Goal: Task Accomplishment & Management: Use online tool/utility

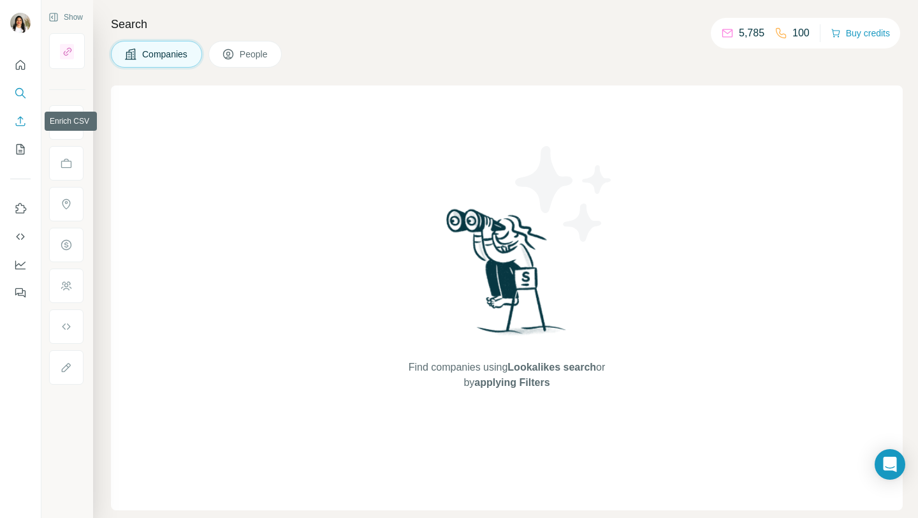
click at [20, 122] on icon "Enrich CSV" at bounding box center [21, 121] width 10 height 10
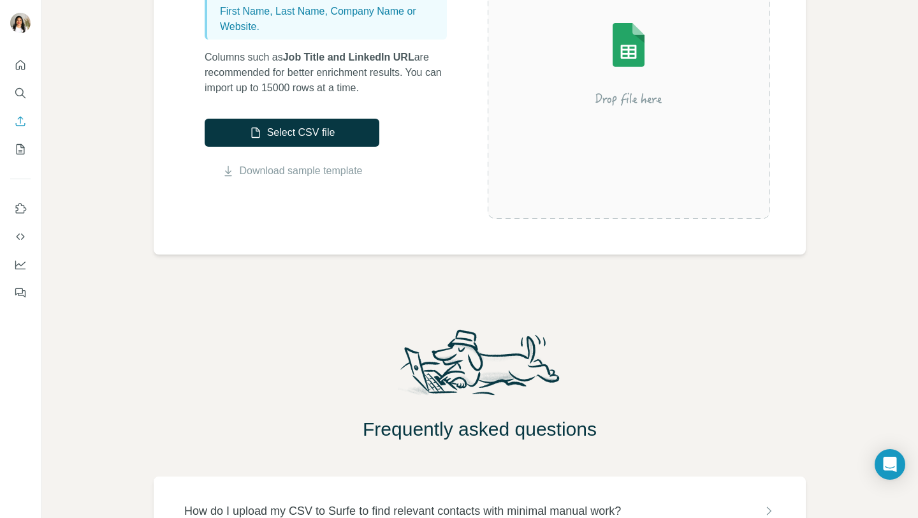
scroll to position [98, 0]
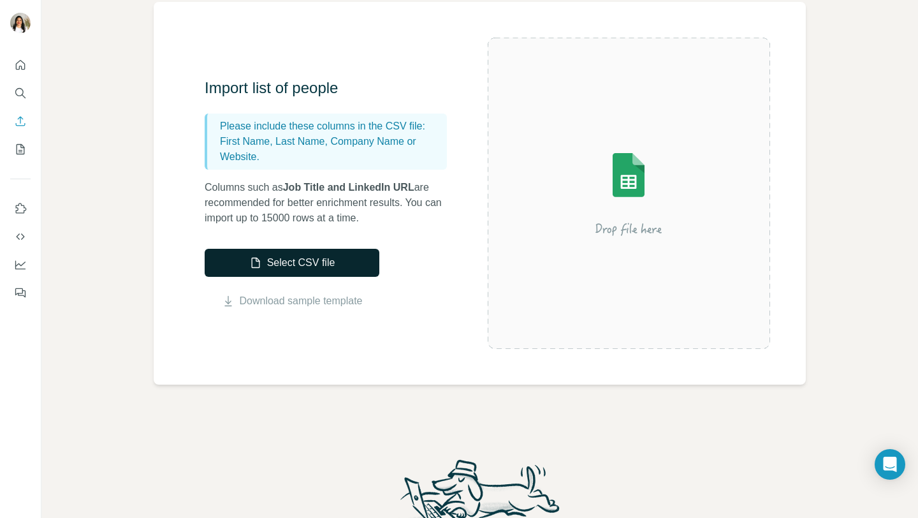
click at [281, 259] on button "Select CSV file" at bounding box center [292, 263] width 175 height 28
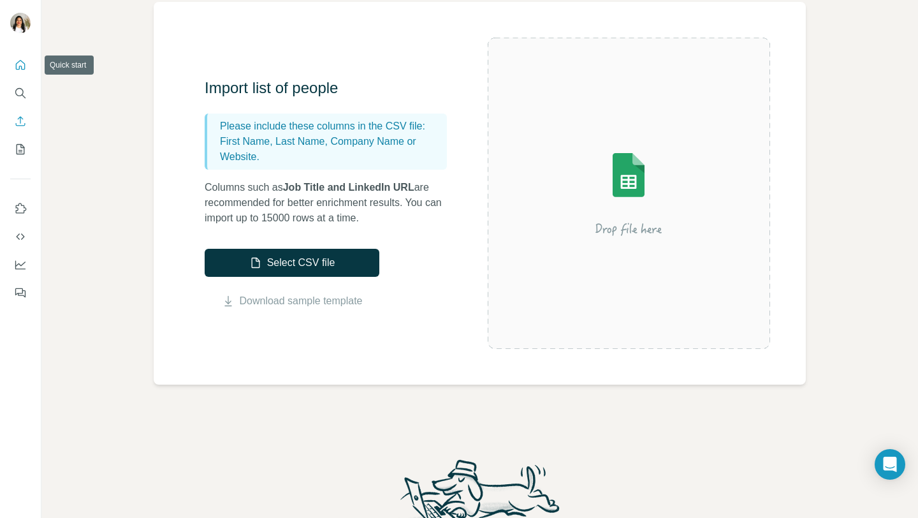
click at [19, 69] on icon "Quick start" at bounding box center [21, 65] width 10 height 10
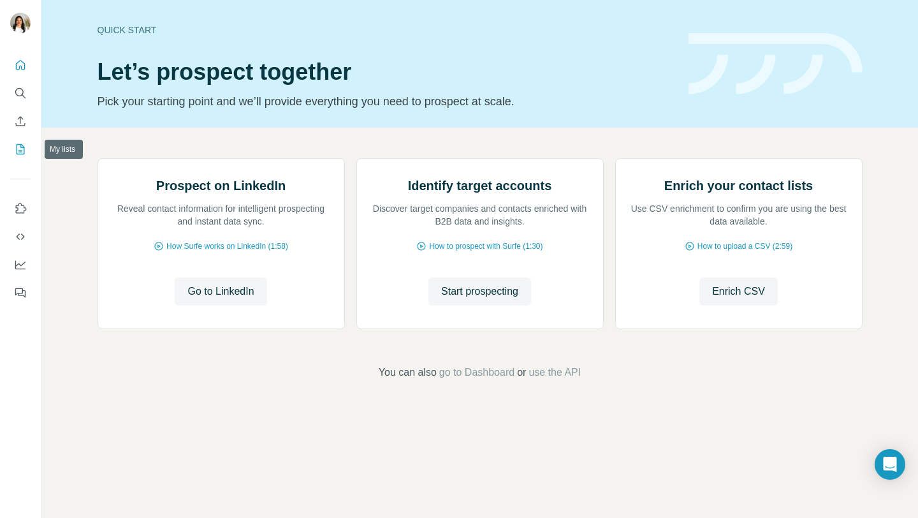
click at [18, 145] on icon "My lists" at bounding box center [20, 149] width 13 height 13
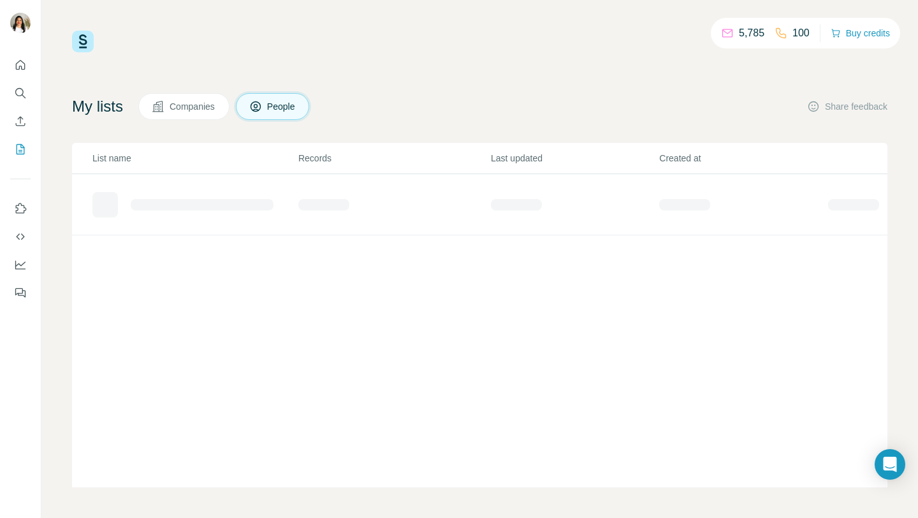
click at [179, 101] on span "Companies" at bounding box center [193, 106] width 47 height 13
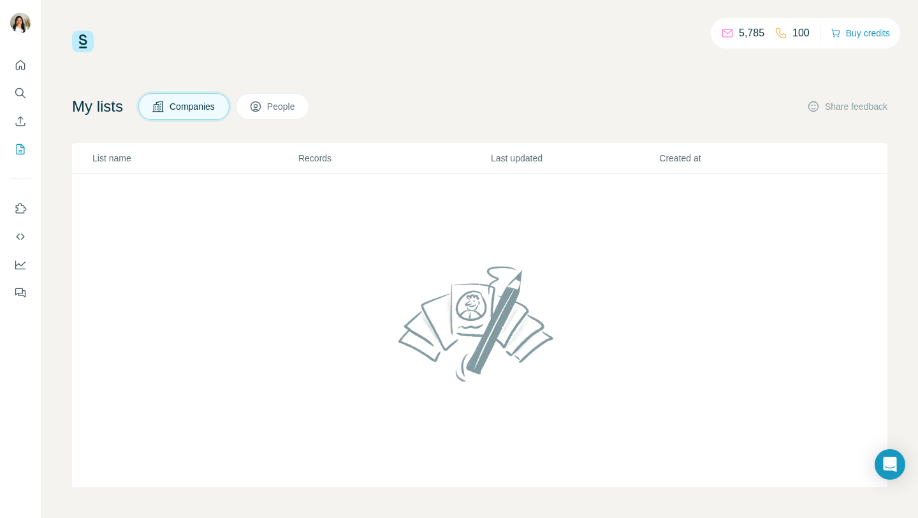
click at [262, 110] on icon at bounding box center [255, 106] width 13 height 13
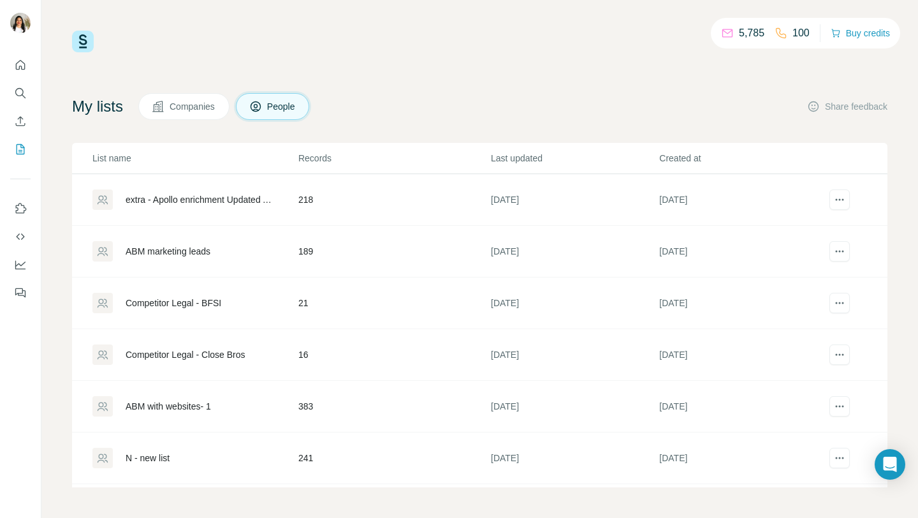
click at [205, 102] on span "Companies" at bounding box center [193, 106] width 47 height 13
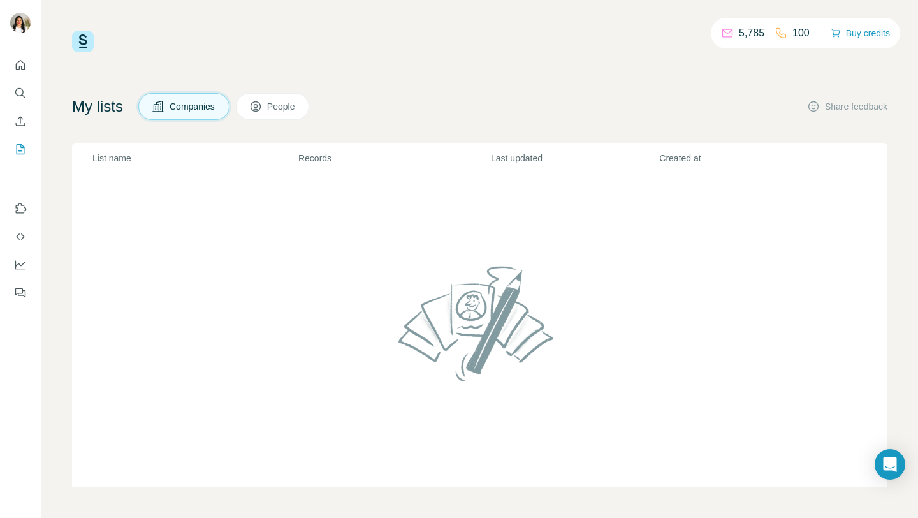
click at [277, 109] on span "People" at bounding box center [281, 106] width 29 height 13
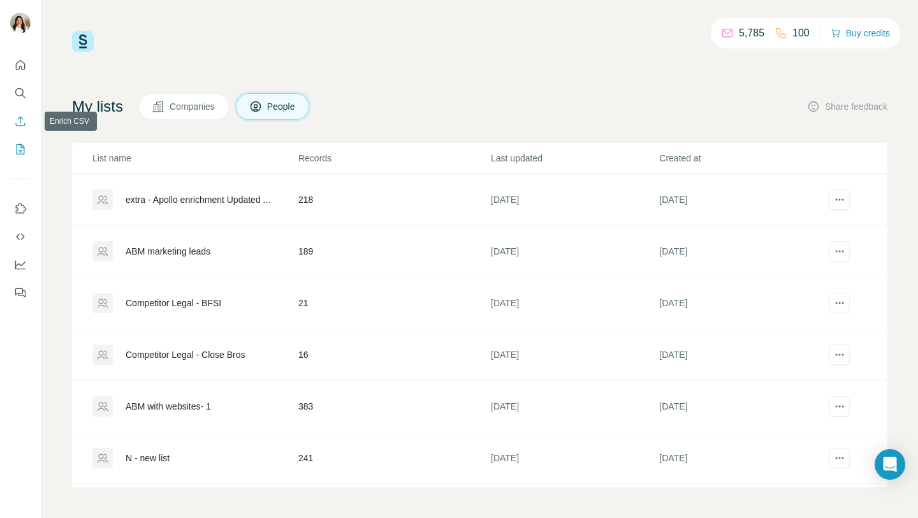
click at [21, 125] on icon "Enrich CSV" at bounding box center [21, 121] width 10 height 10
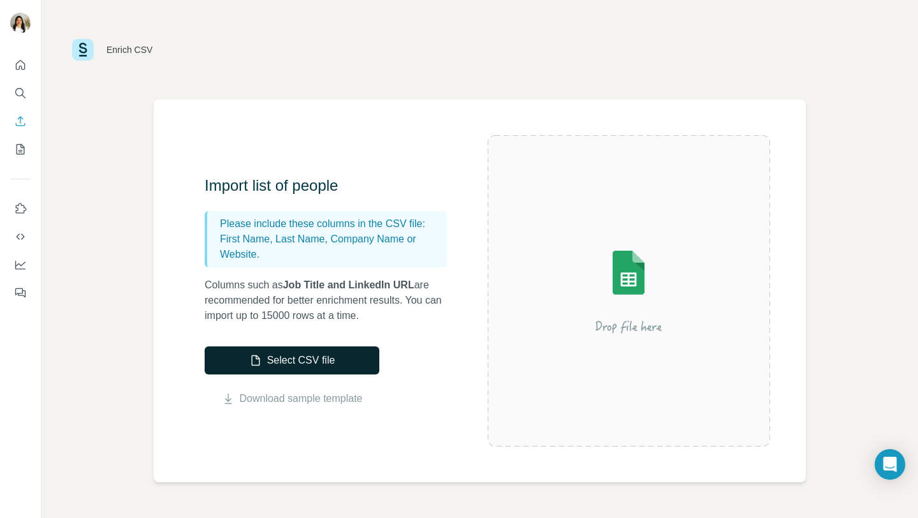
click at [267, 359] on button "Select CSV file" at bounding box center [292, 360] width 175 height 28
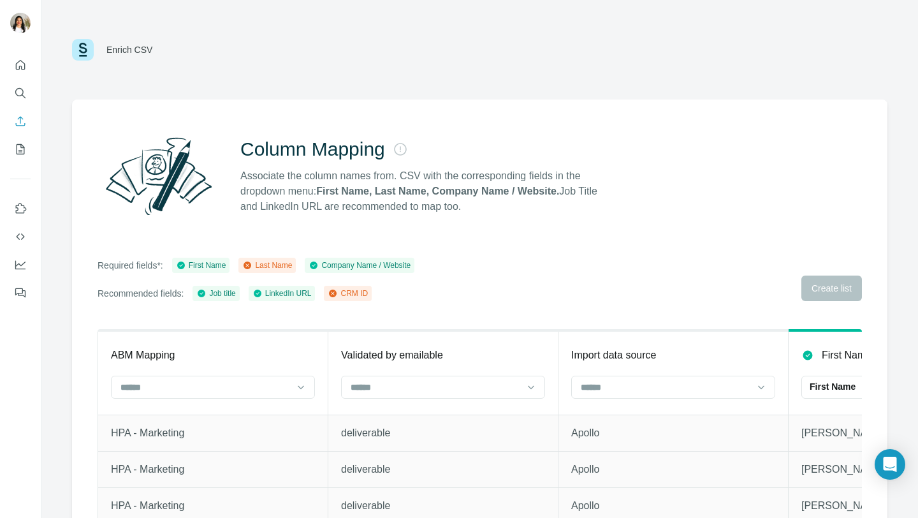
click at [828, 293] on div "Required fields*: First Name Last Name Company Name / Website Recommended field…" at bounding box center [480, 279] width 765 height 43
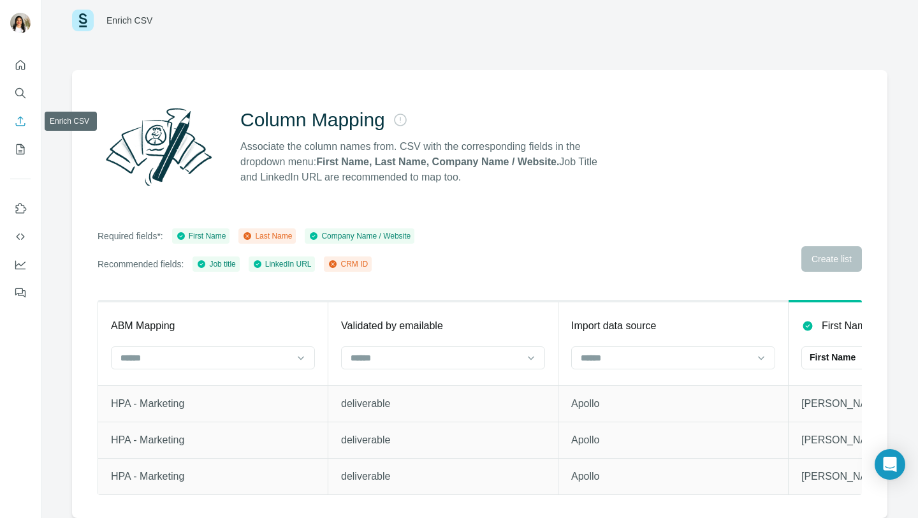
click at [18, 120] on icon "Enrich CSV" at bounding box center [20, 121] width 13 height 13
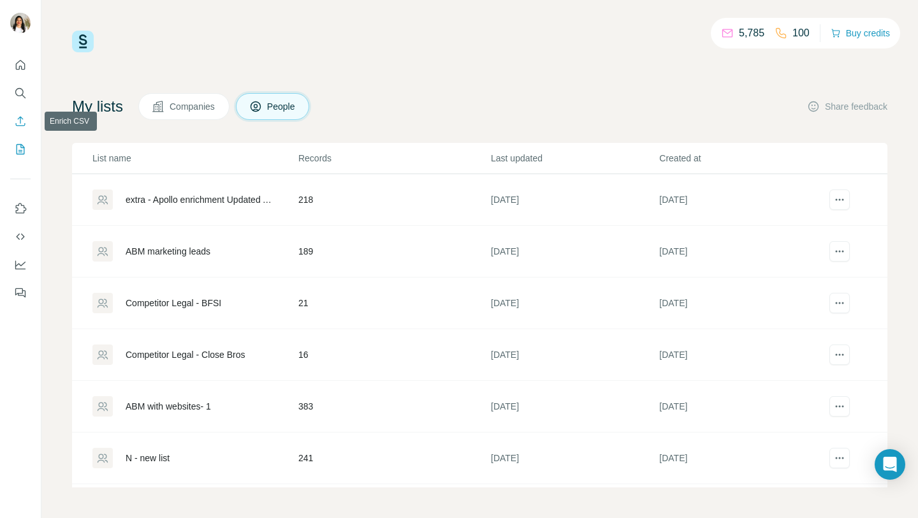
click at [22, 123] on icon "Enrich CSV" at bounding box center [20, 121] width 13 height 13
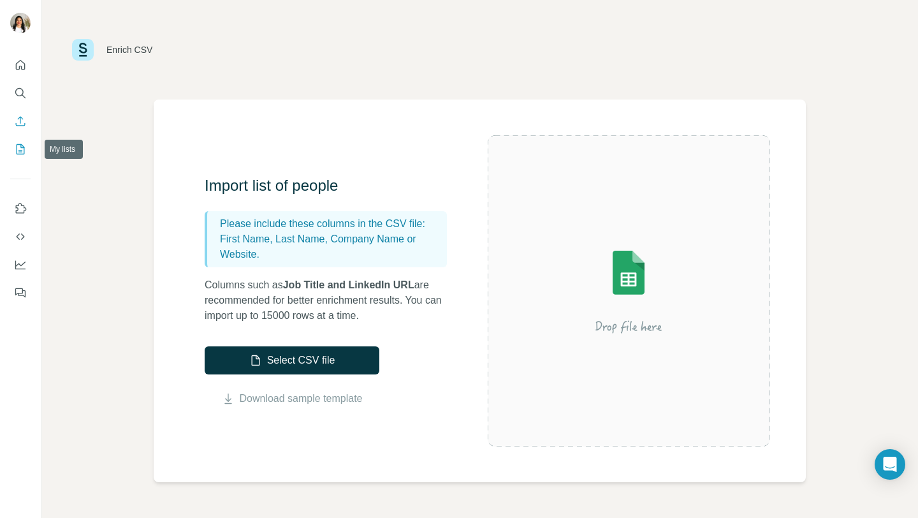
click at [20, 150] on icon "My lists" at bounding box center [21, 148] width 6 height 8
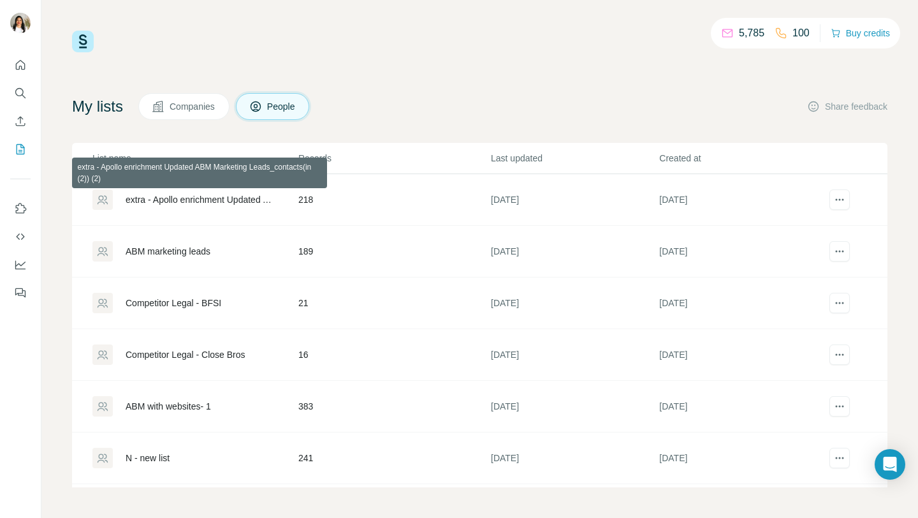
click at [231, 195] on div "extra - Apollo enrichment Updated ABM Marketing Leads_contacts(in (2)) (2)" at bounding box center [201, 199] width 151 height 13
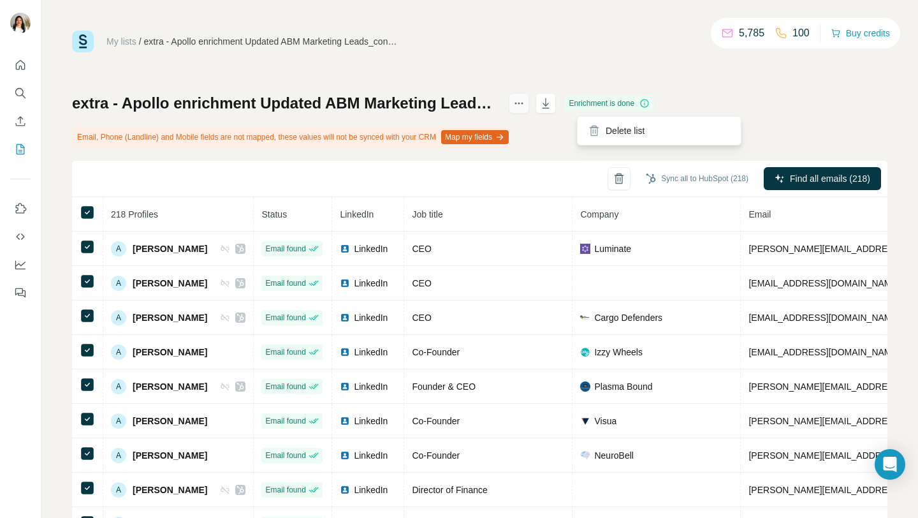
click at [525, 106] on icon "actions" at bounding box center [519, 103] width 13 height 13
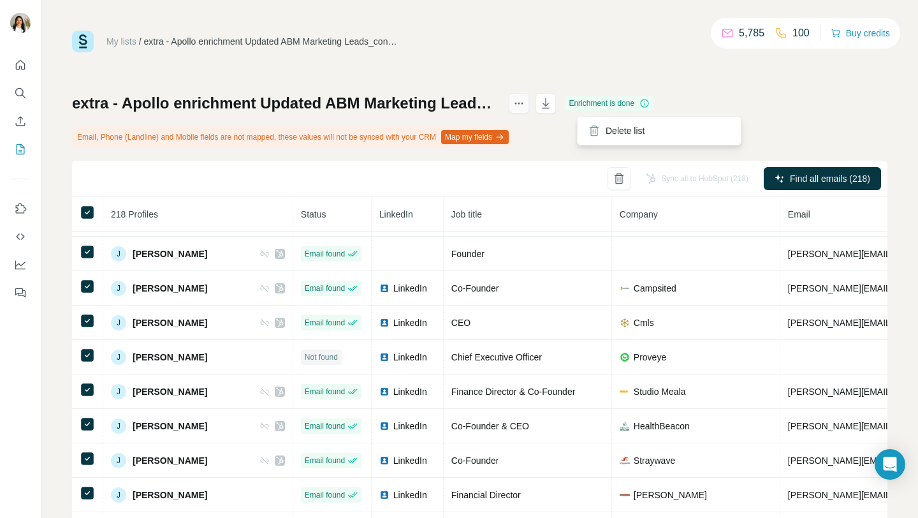
click at [525, 109] on icon "actions" at bounding box center [519, 103] width 13 height 13
click at [18, 153] on icon "My lists" at bounding box center [20, 149] width 13 height 13
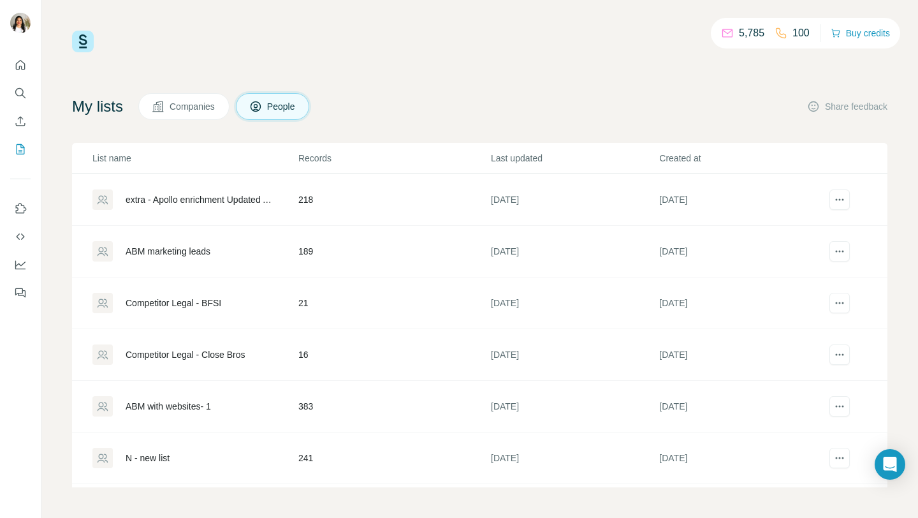
click at [227, 199] on div "extra - Apollo enrichment Updated ABM Marketing Leads_contacts(in (2)) (2)" at bounding box center [201, 199] width 151 height 13
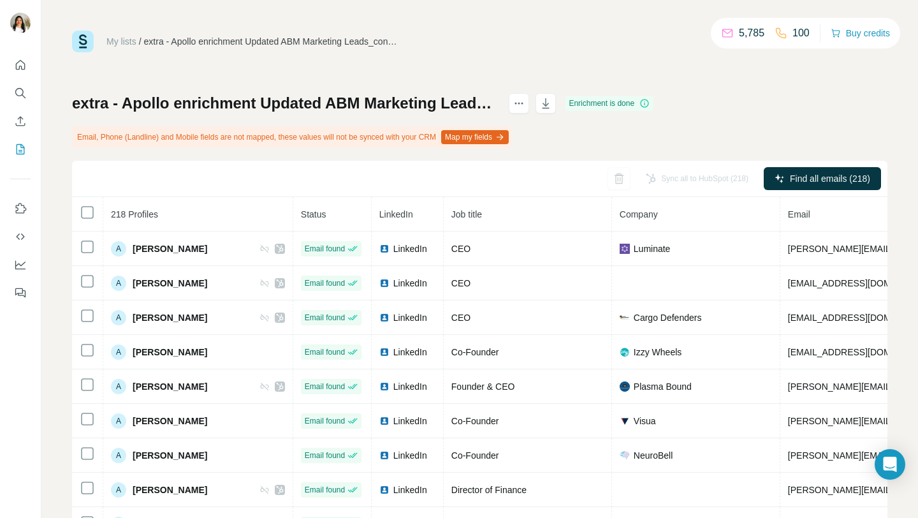
click at [194, 43] on div "extra - Apollo enrichment Updated ABM Marketing Leads_contacts(in (2)) (2)" at bounding box center [271, 41] width 255 height 13
click at [479, 101] on h1 "extra - Apollo enrichment Updated ABM Marketing Leads_contacts(in (2)) (2)" at bounding box center [284, 103] width 425 height 20
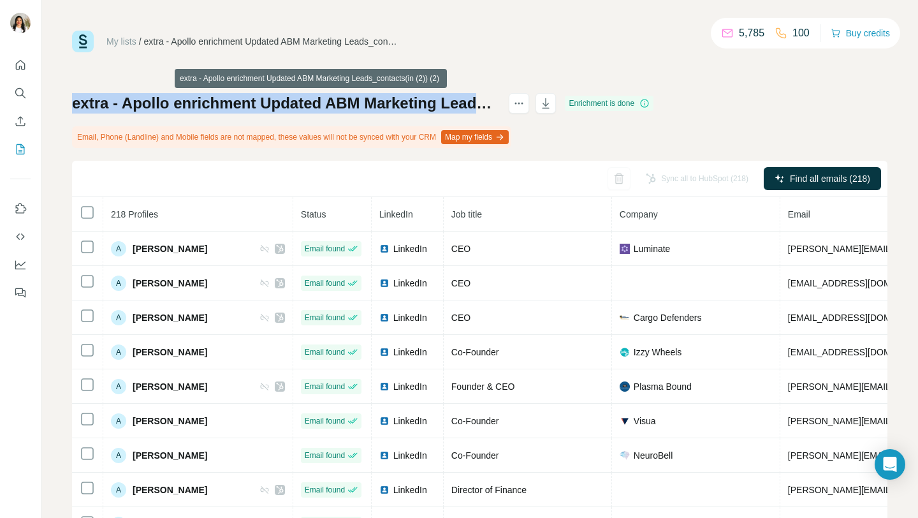
click at [479, 101] on h1 "extra - Apollo enrichment Updated ABM Marketing Leads_contacts(in (2)) (2)" at bounding box center [284, 103] width 425 height 20
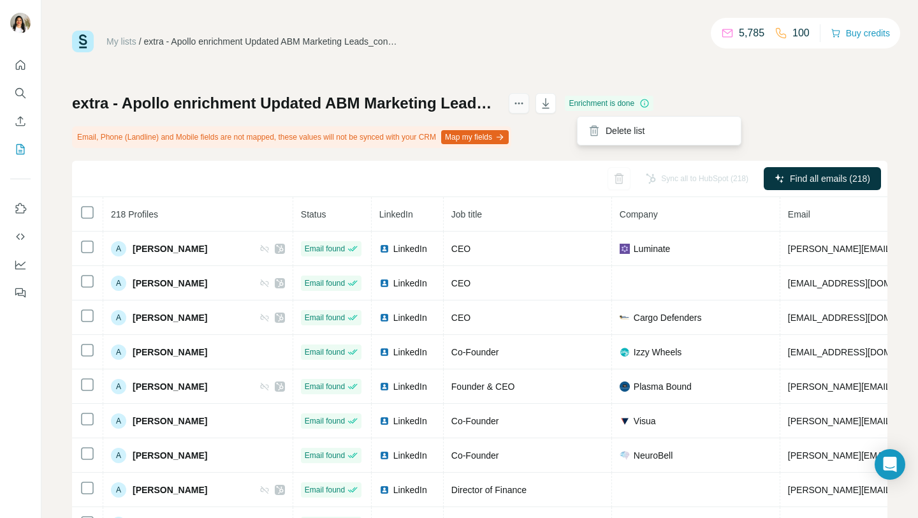
click at [529, 101] on button "actions" at bounding box center [519, 103] width 20 height 20
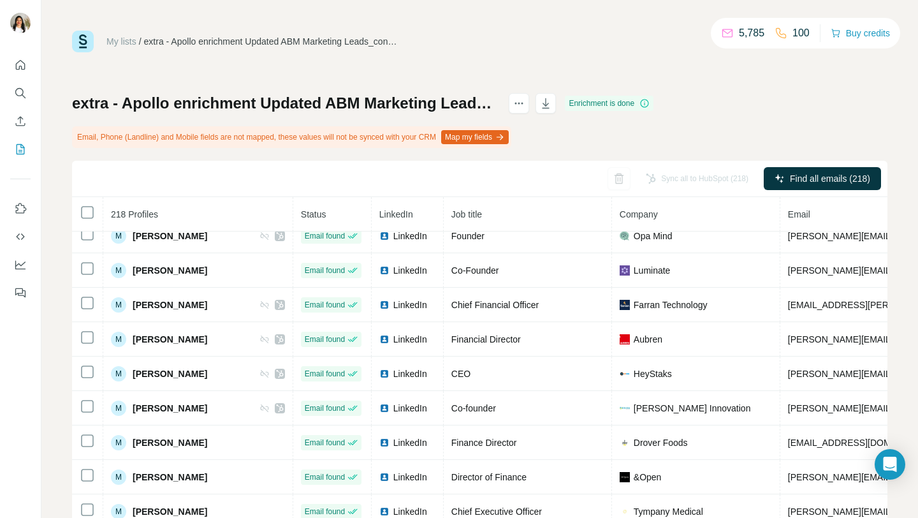
scroll to position [5214, 0]
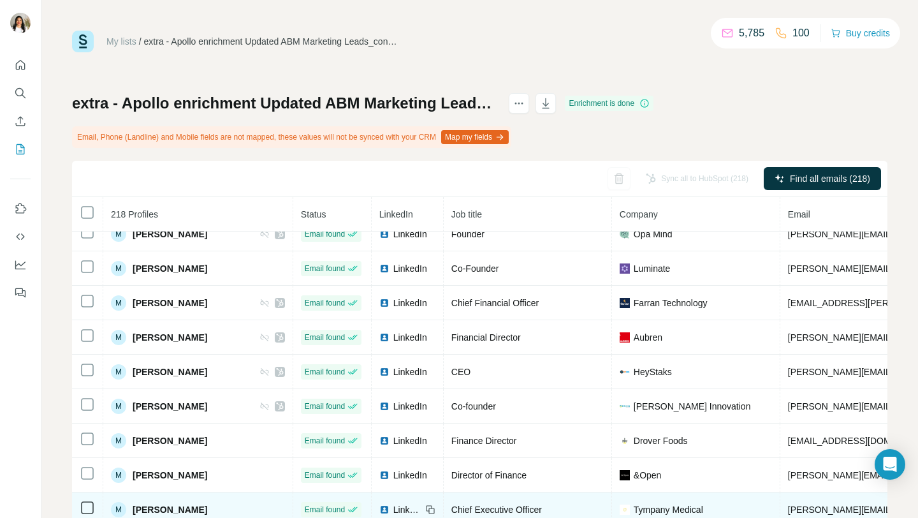
click at [393, 509] on span "LinkedIn" at bounding box center [407, 509] width 28 height 13
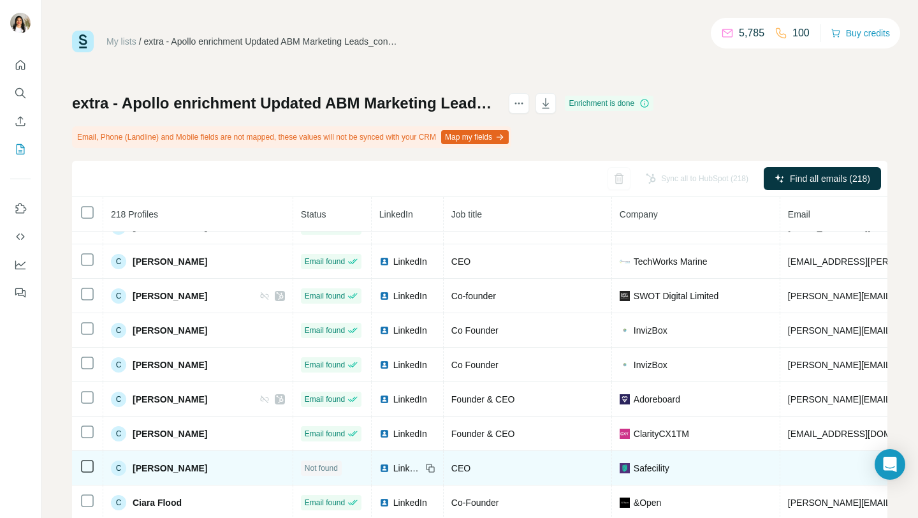
scroll to position [1447, 0]
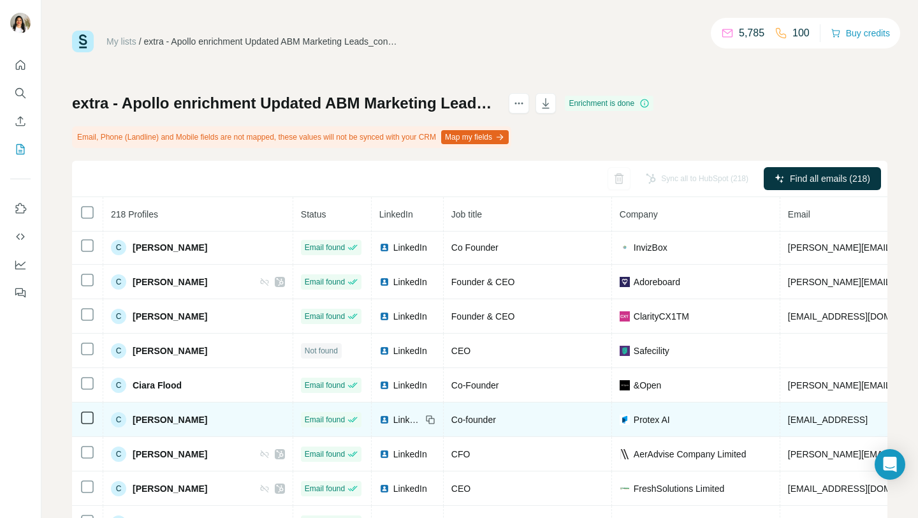
click at [393, 416] on span "LinkedIn" at bounding box center [407, 419] width 28 height 13
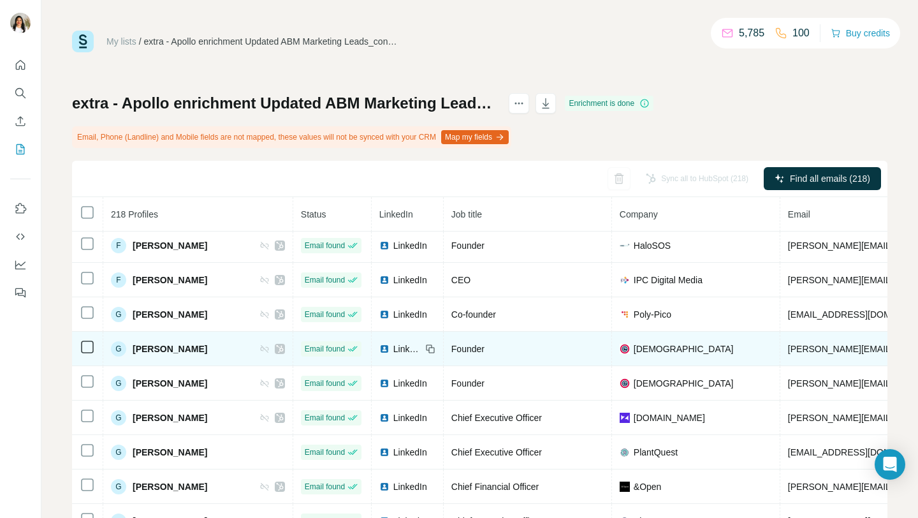
scroll to position [3276, 0]
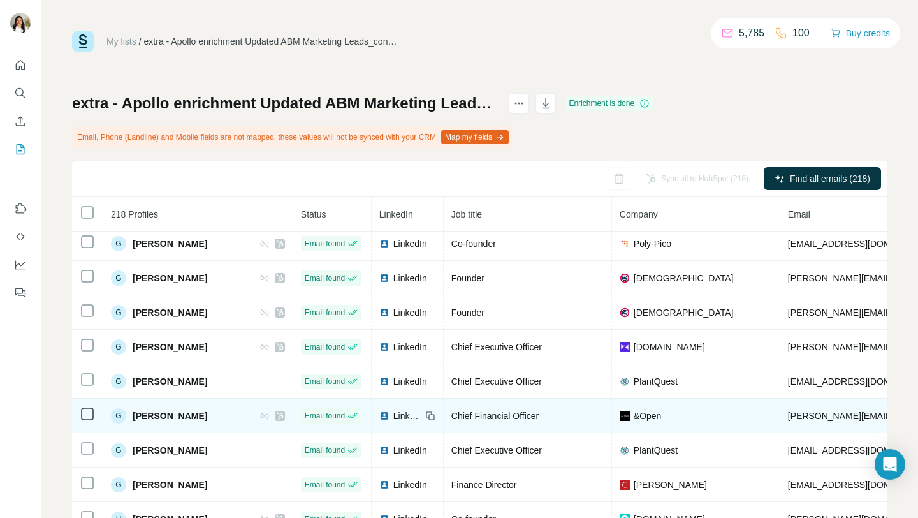
click at [393, 419] on span "LinkedIn" at bounding box center [407, 415] width 28 height 13
